Goal: Task Accomplishment & Management: Use online tool/utility

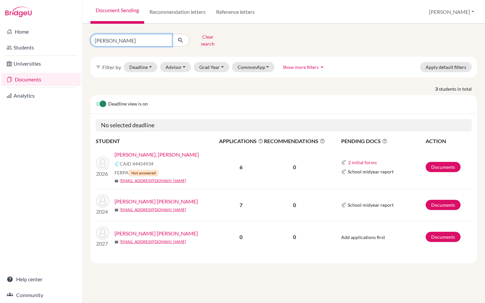
drag, startPoint x: 114, startPoint y: 37, endPoint x: 94, endPoint y: 36, distance: 19.8
click at [94, 36] on input "blandon" at bounding box center [131, 40] width 82 height 13
type input "rubio"
click button "submit" at bounding box center [180, 40] width 17 height 13
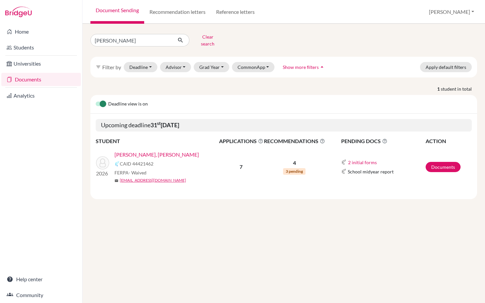
click at [162, 151] on link "[PERSON_NAME], [PERSON_NAME]" at bounding box center [157, 155] width 85 height 8
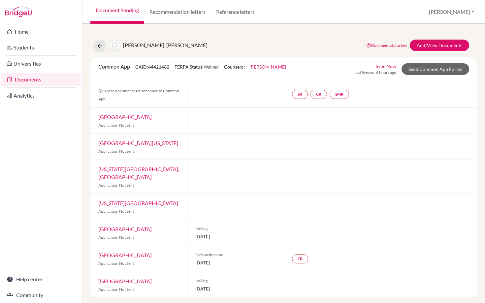
scroll to position [3, 0]
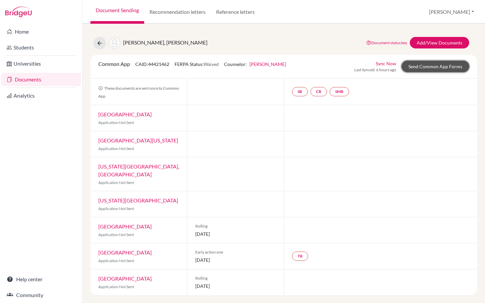
click at [442, 66] on link "Send Common App Forms" at bounding box center [436, 67] width 68 height 12
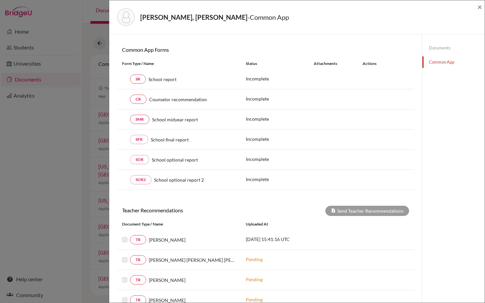
scroll to position [133, 0]
